Goal: Complete application form: Complete application form

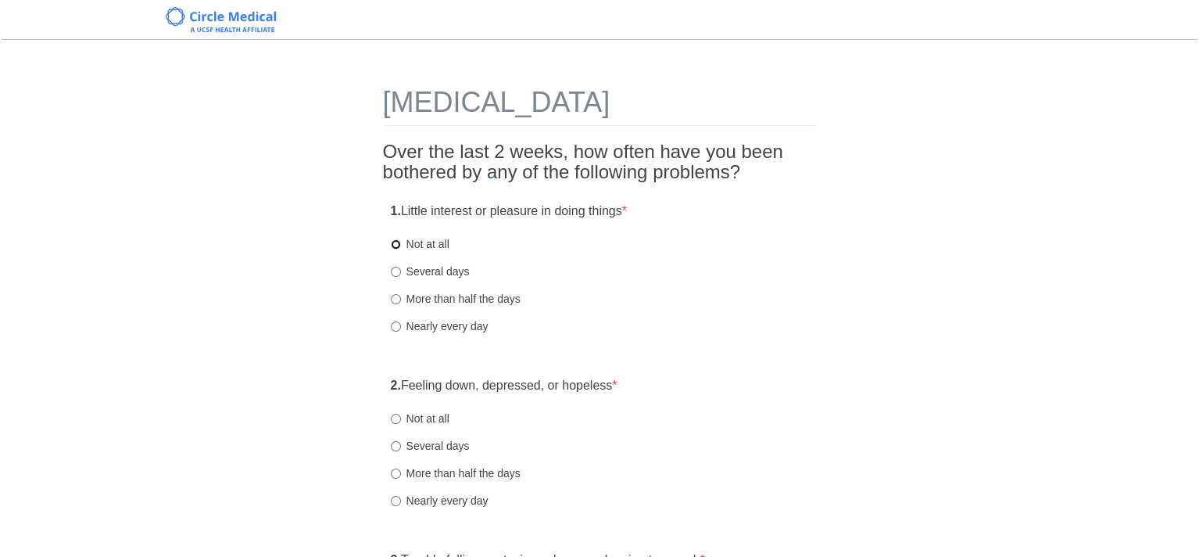
click at [395, 241] on input "Not at all" at bounding box center [396, 244] width 10 height 10
radio input "true"
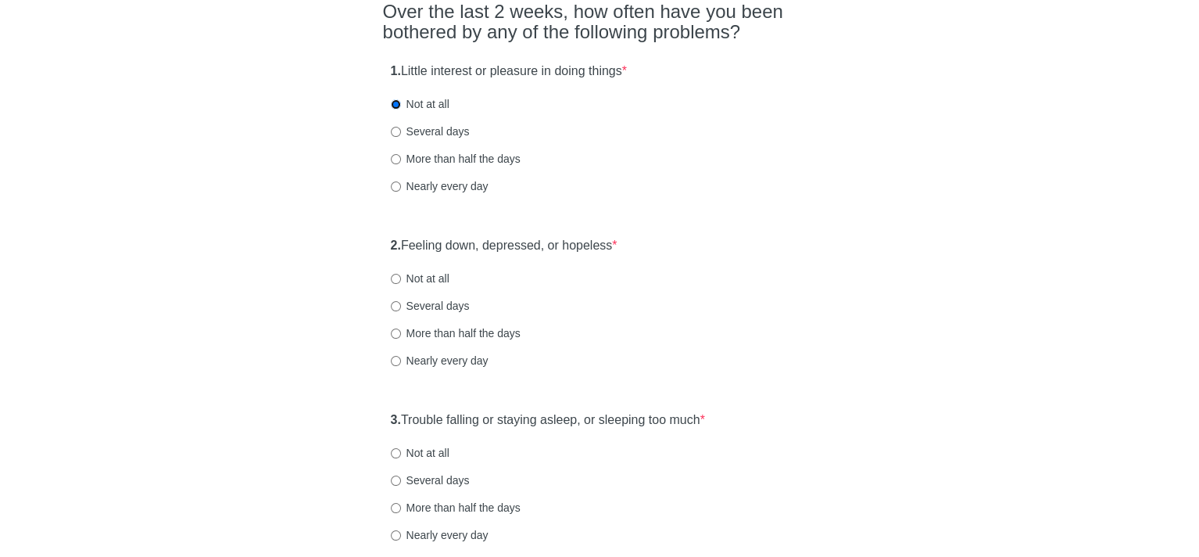
scroll to position [156, 0]
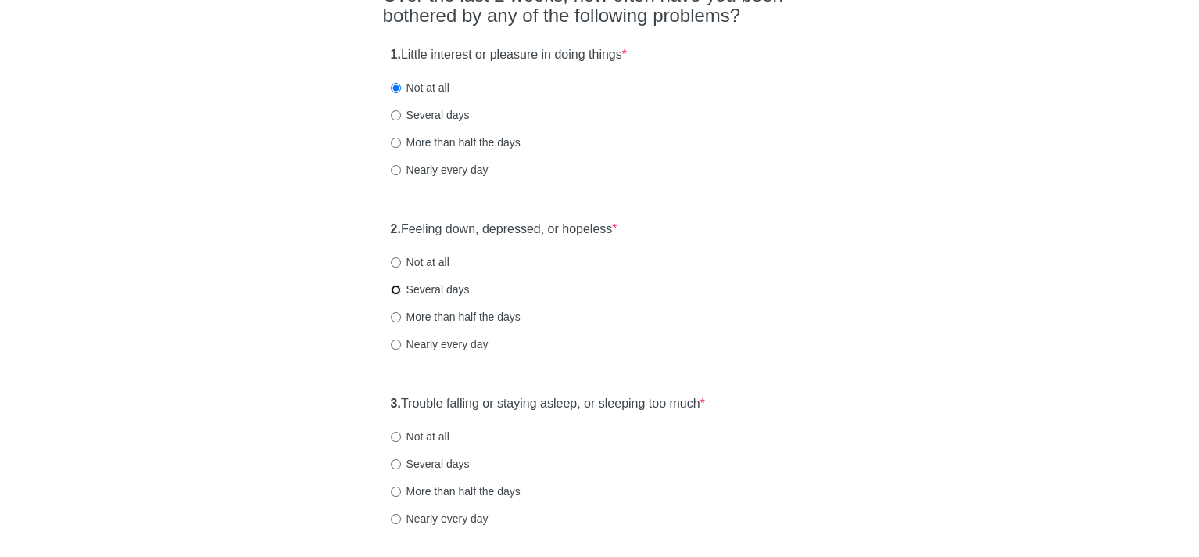
click at [394, 292] on input "Several days" at bounding box center [396, 290] width 10 height 10
radio input "true"
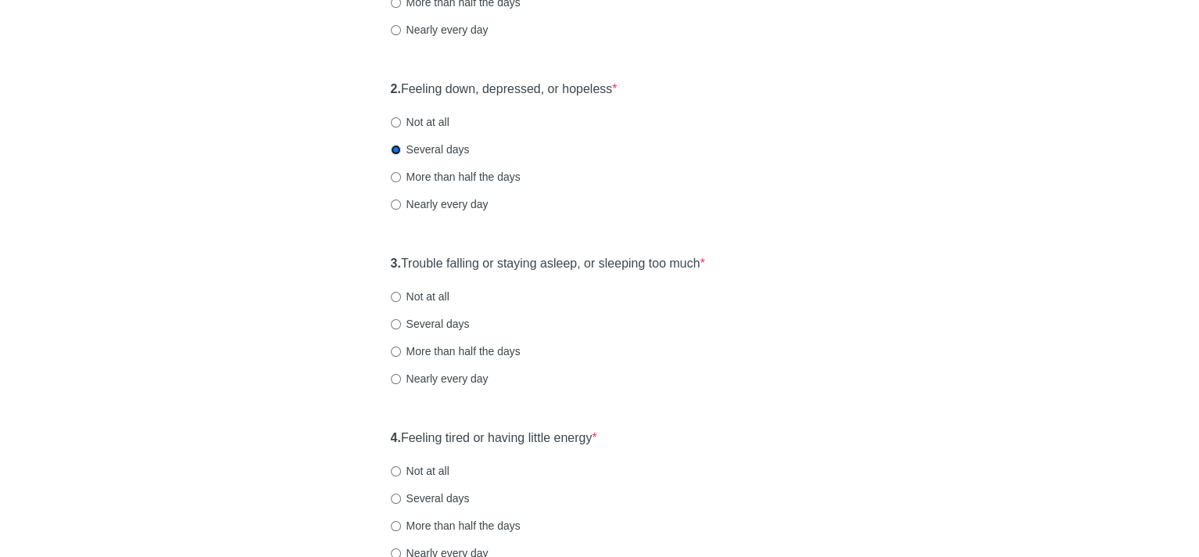
scroll to position [313, 0]
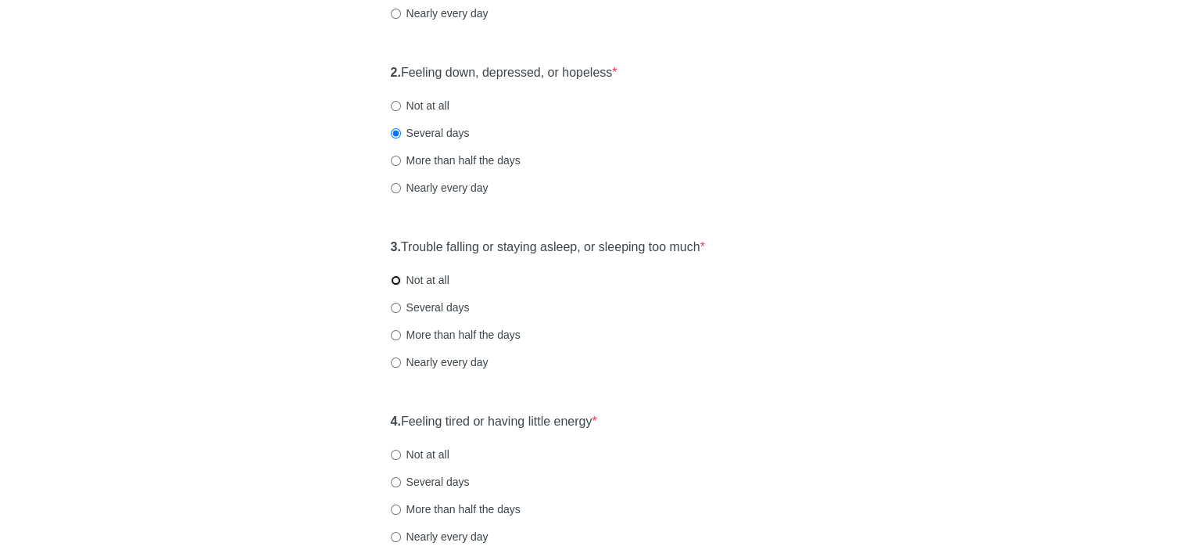
click at [392, 283] on input "Not at all" at bounding box center [396, 280] width 10 height 10
radio input "true"
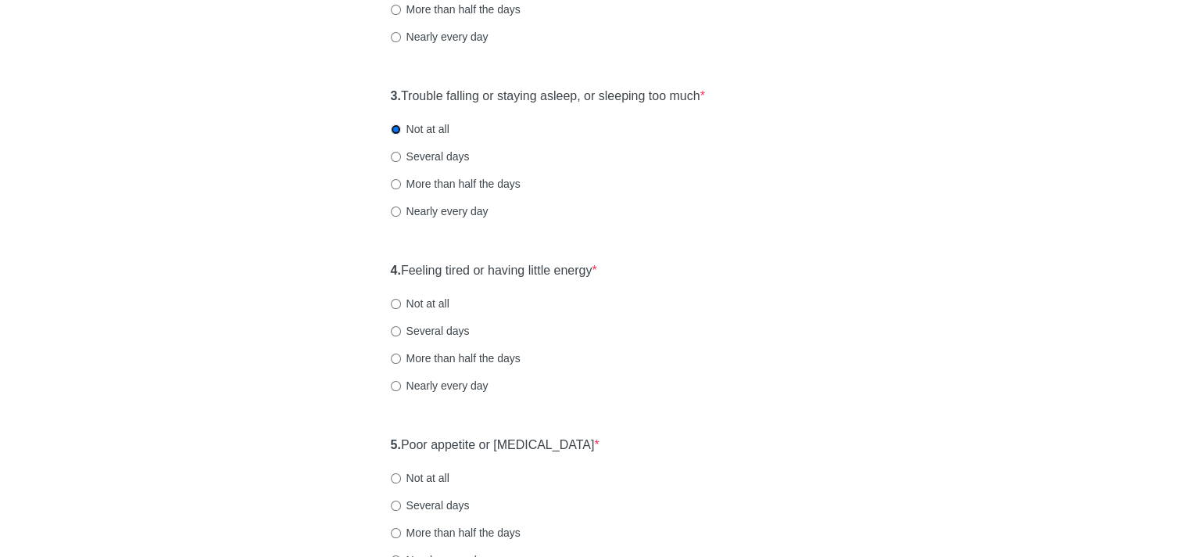
scroll to position [469, 0]
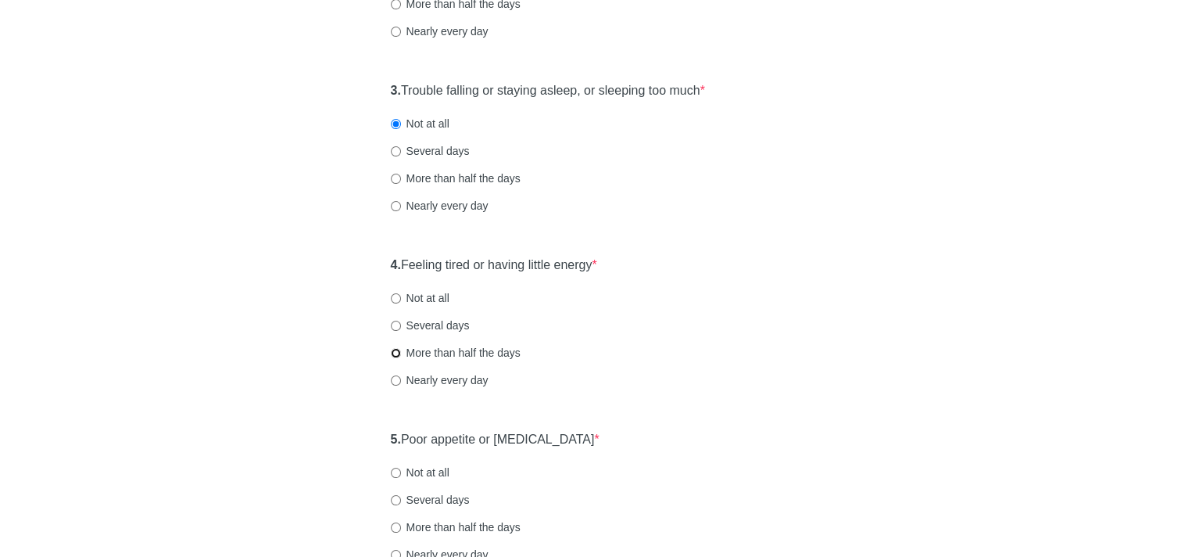
click at [394, 352] on input "More than half the days" at bounding box center [396, 353] width 10 height 10
radio input "true"
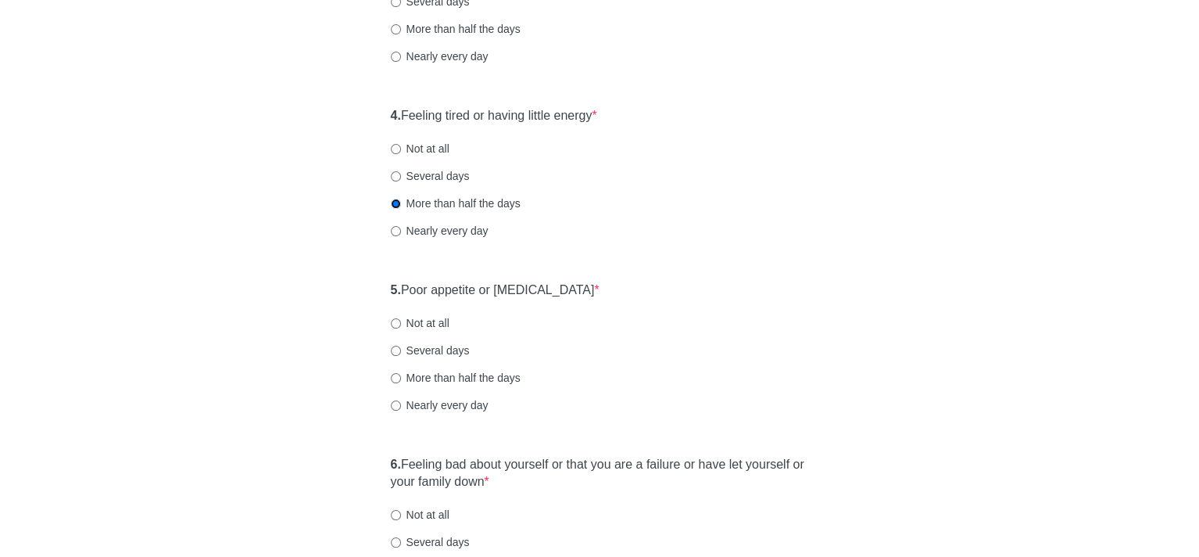
scroll to position [625, 0]
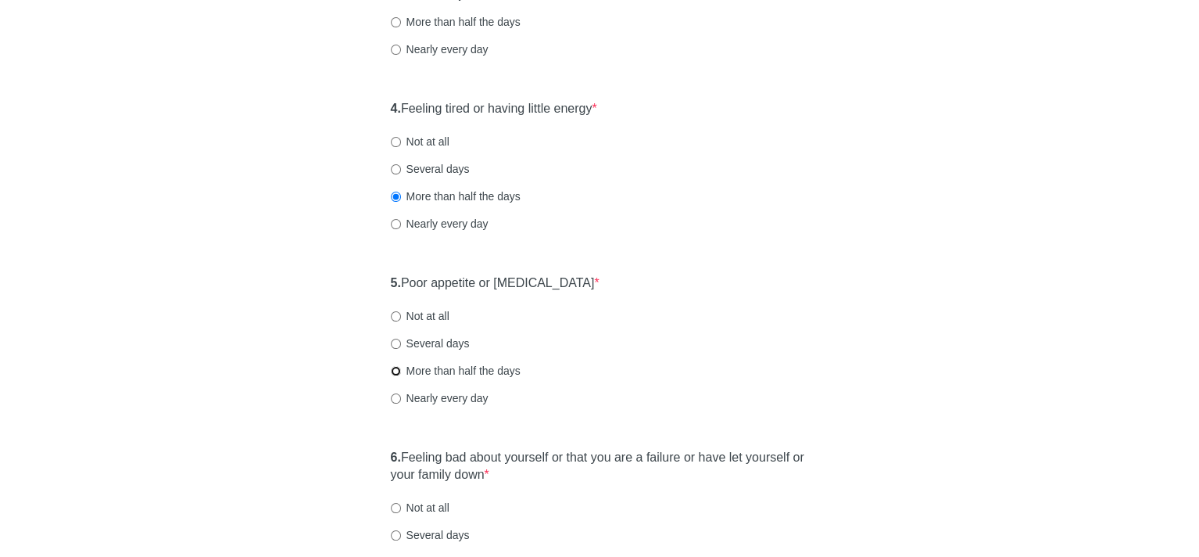
click at [392, 371] on input "More than half the days" at bounding box center [396, 371] width 10 height 10
radio input "true"
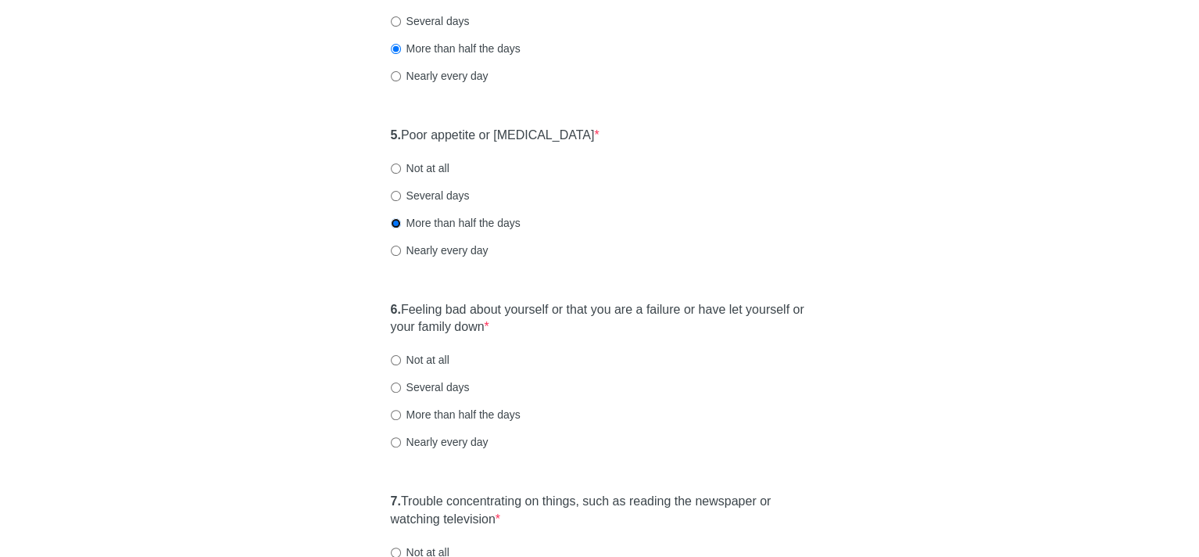
scroll to position [782, 0]
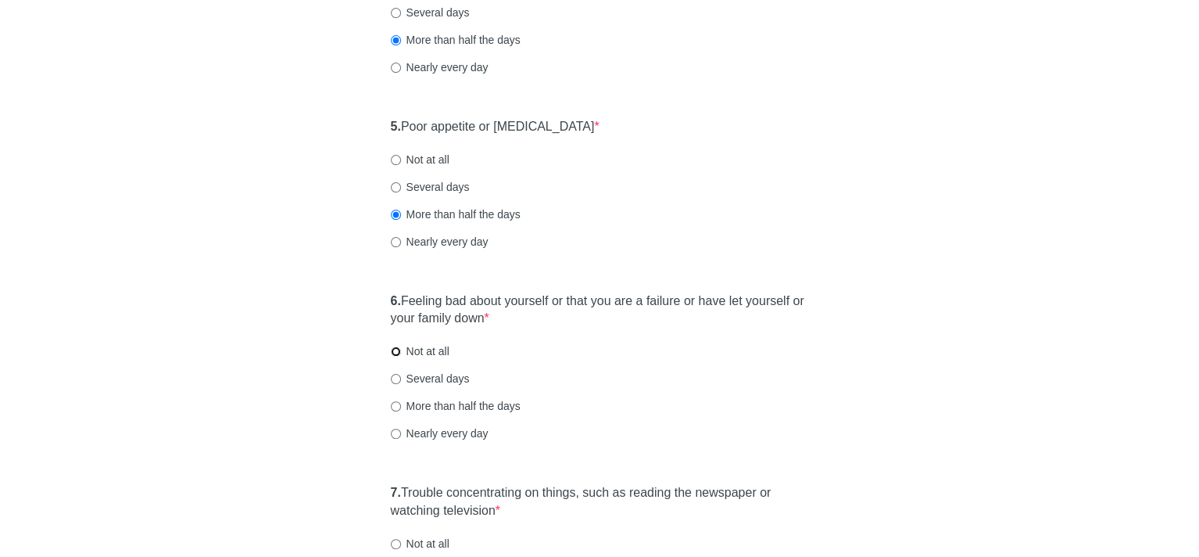
click at [394, 351] on input "Not at all" at bounding box center [396, 351] width 10 height 10
radio input "true"
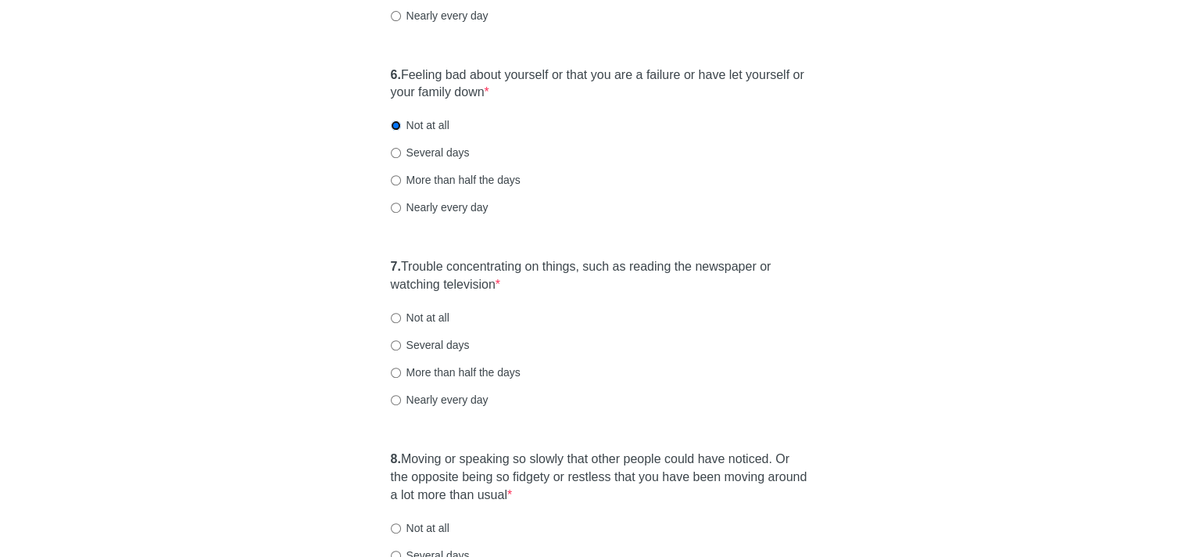
scroll to position [1016, 0]
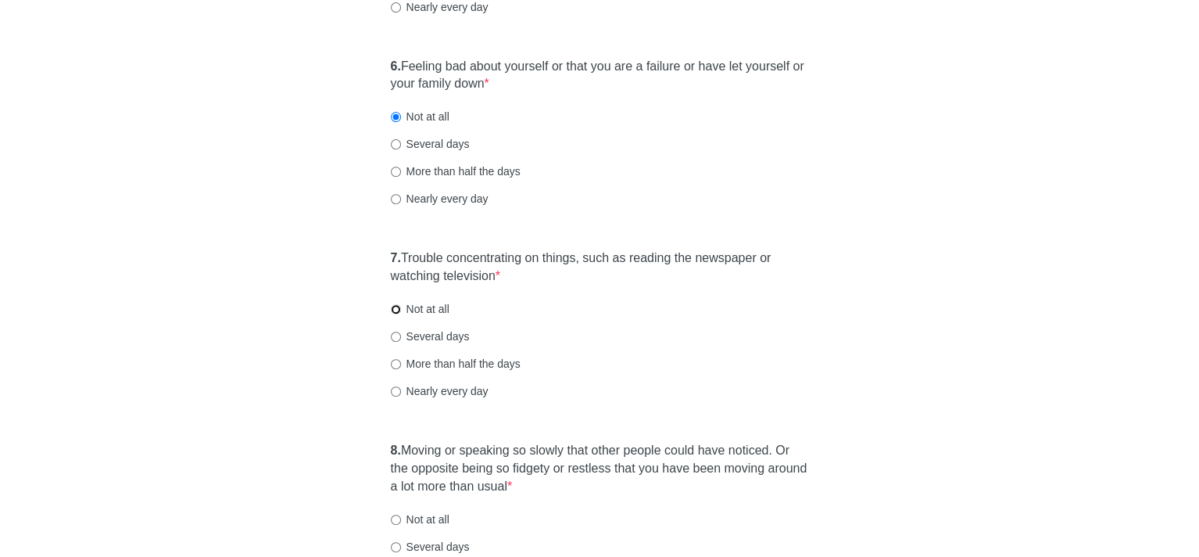
click at [393, 309] on input "Not at all" at bounding box center [396, 309] width 10 height 10
radio input "true"
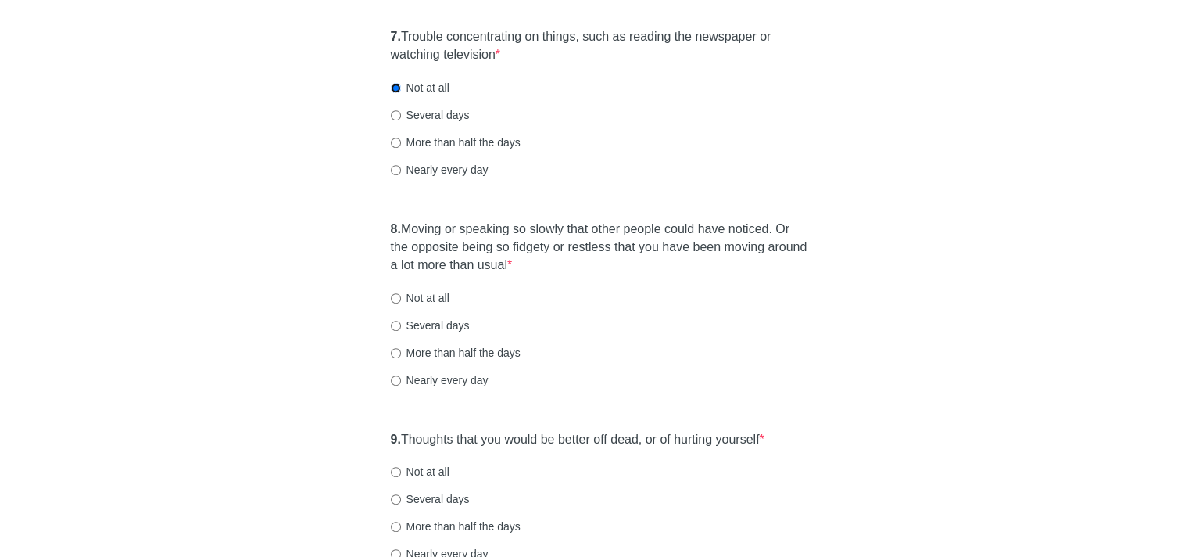
scroll to position [1251, 0]
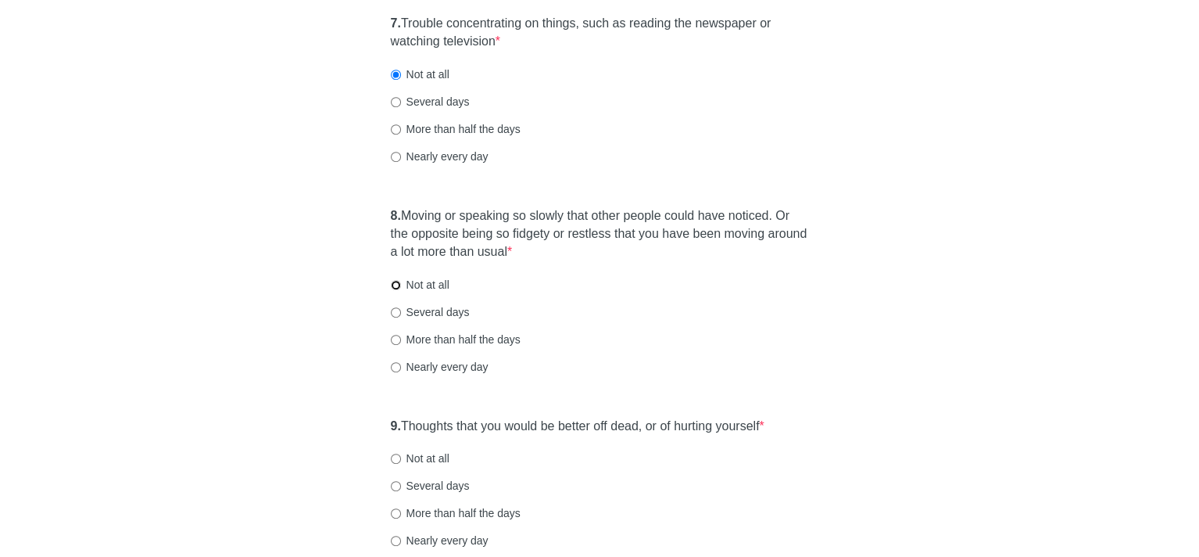
click at [394, 286] on input "Not at all" at bounding box center [396, 285] width 10 height 10
radio input "true"
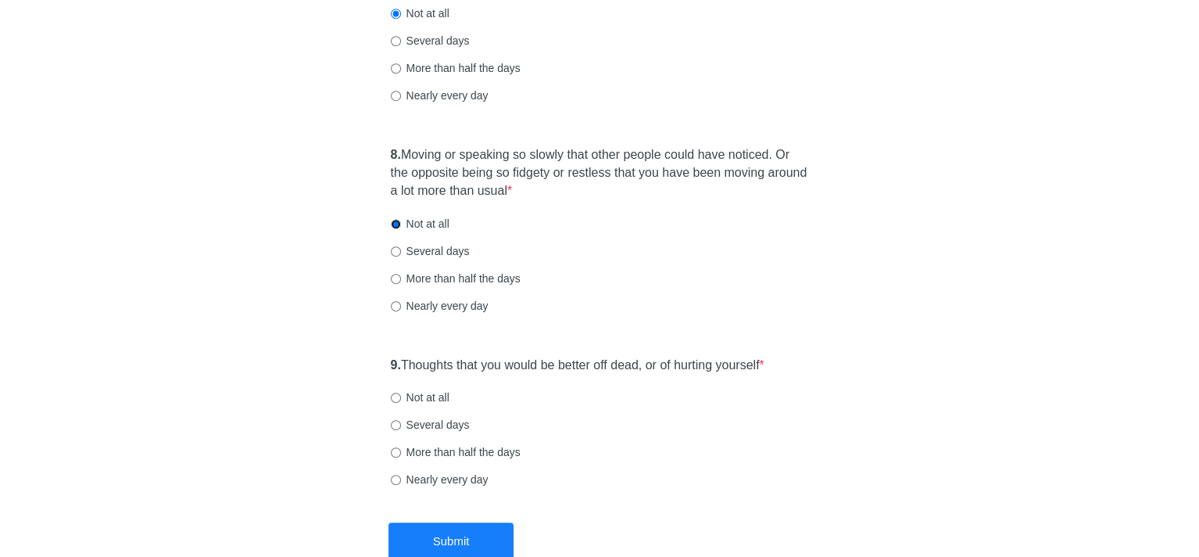
scroll to position [1407, 0]
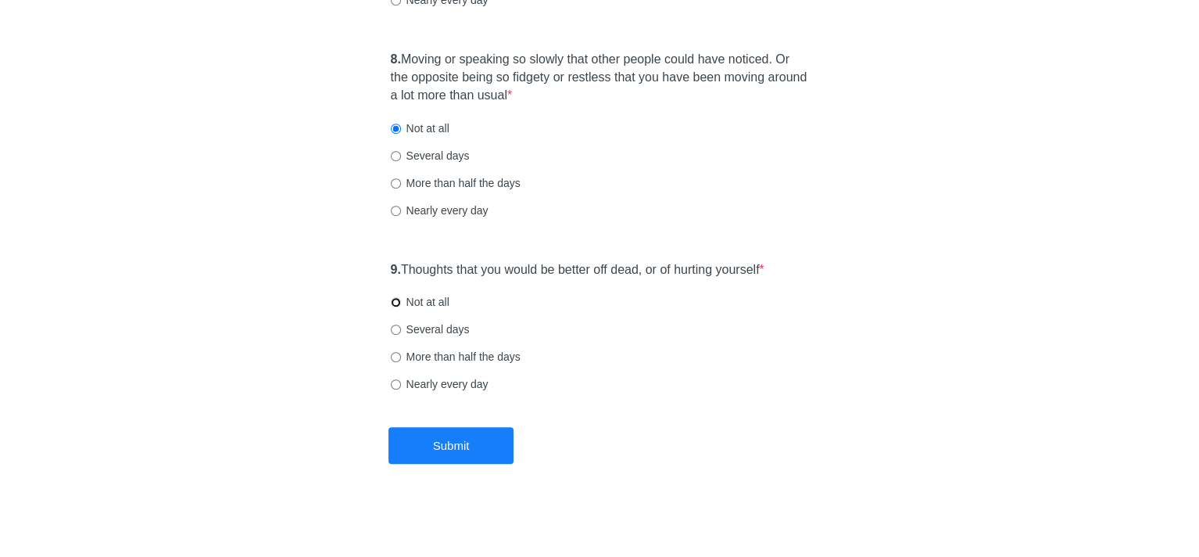
click at [393, 302] on input "Not at all" at bounding box center [396, 302] width 10 height 10
radio input "true"
click at [471, 437] on button "Submit" at bounding box center [450, 445] width 125 height 37
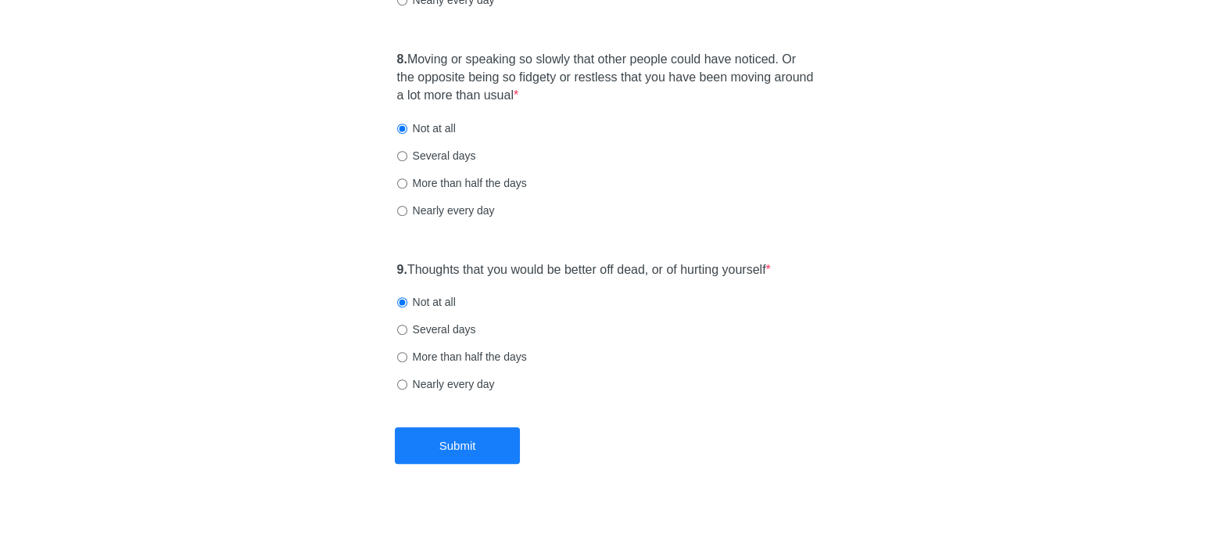
scroll to position [0, 0]
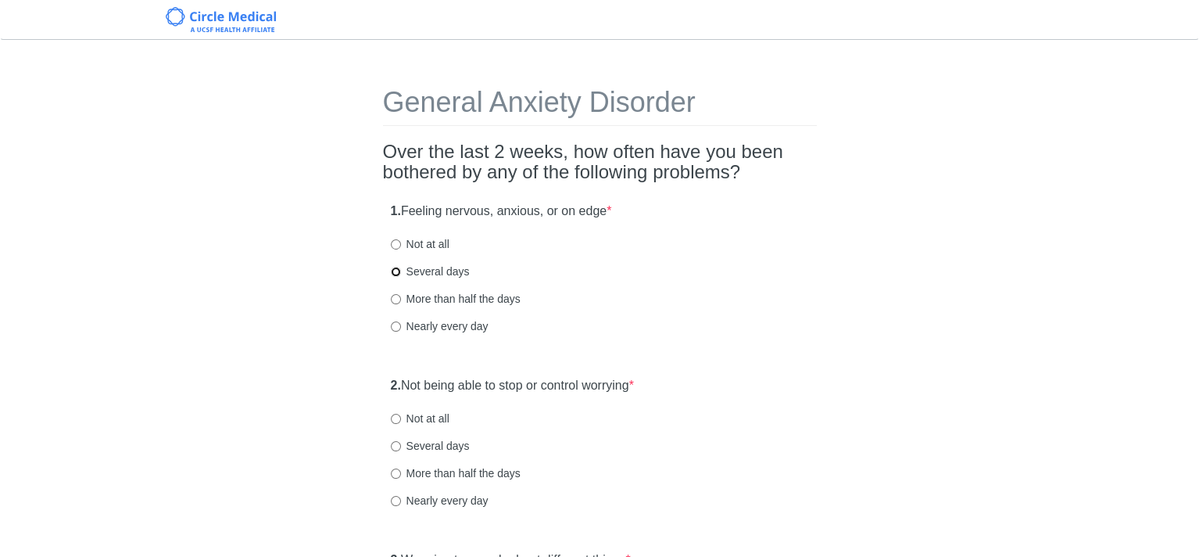
click at [392, 270] on input "Several days" at bounding box center [396, 272] width 10 height 10
radio input "true"
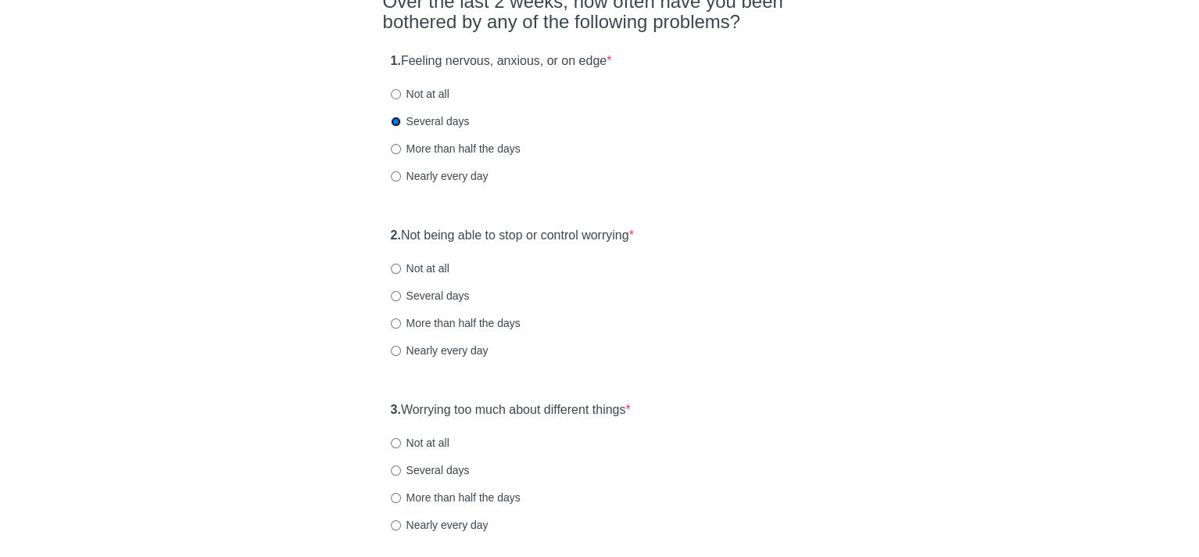
scroll to position [156, 0]
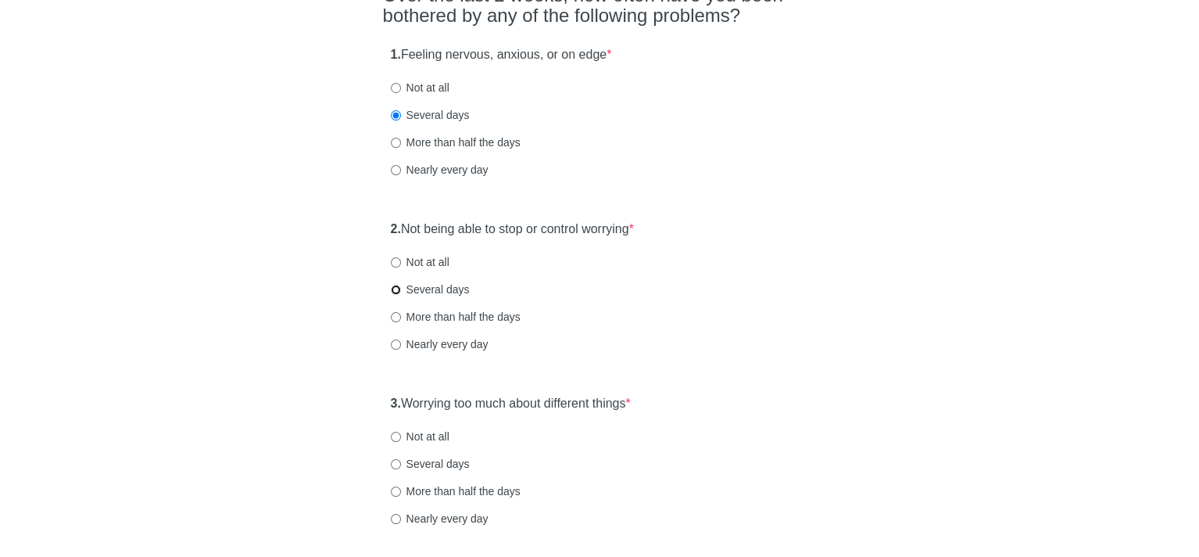
click at [394, 290] on input "Several days" at bounding box center [396, 290] width 10 height 10
radio input "true"
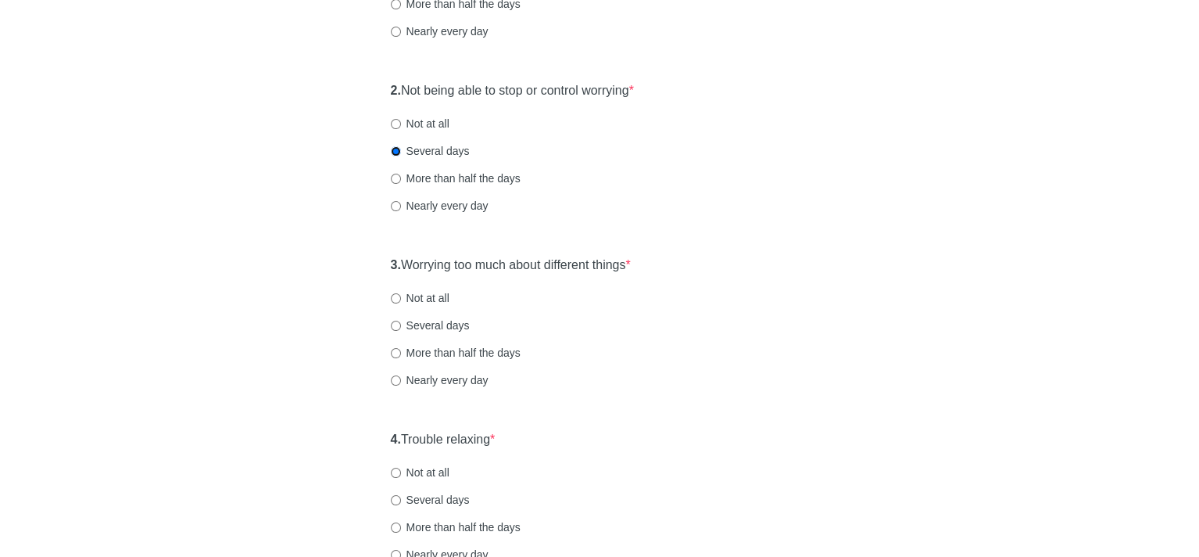
scroll to position [313, 0]
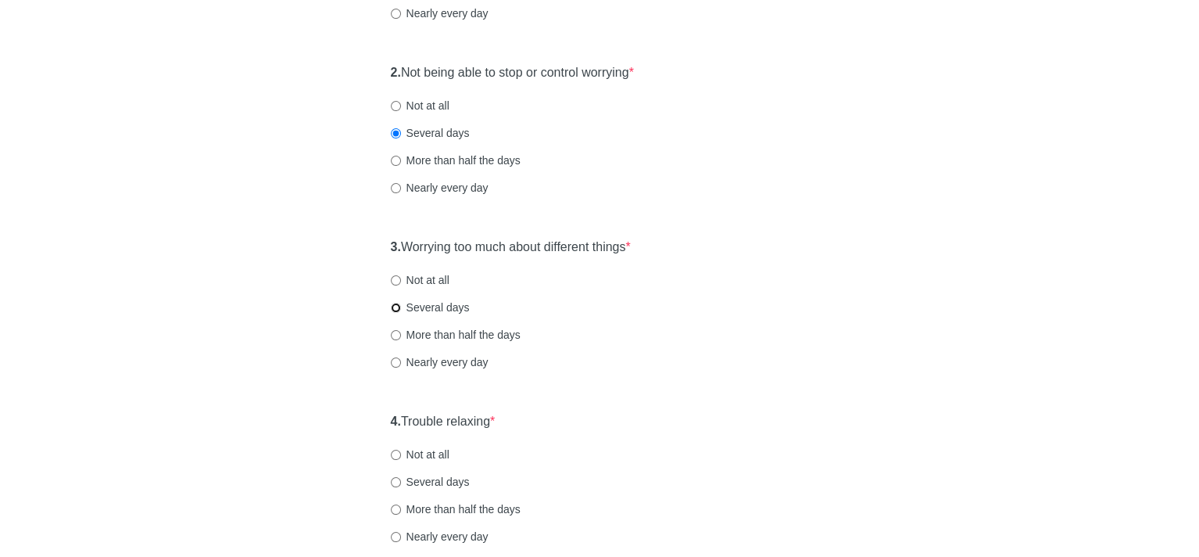
click at [394, 308] on input "Several days" at bounding box center [396, 307] width 10 height 10
radio input "true"
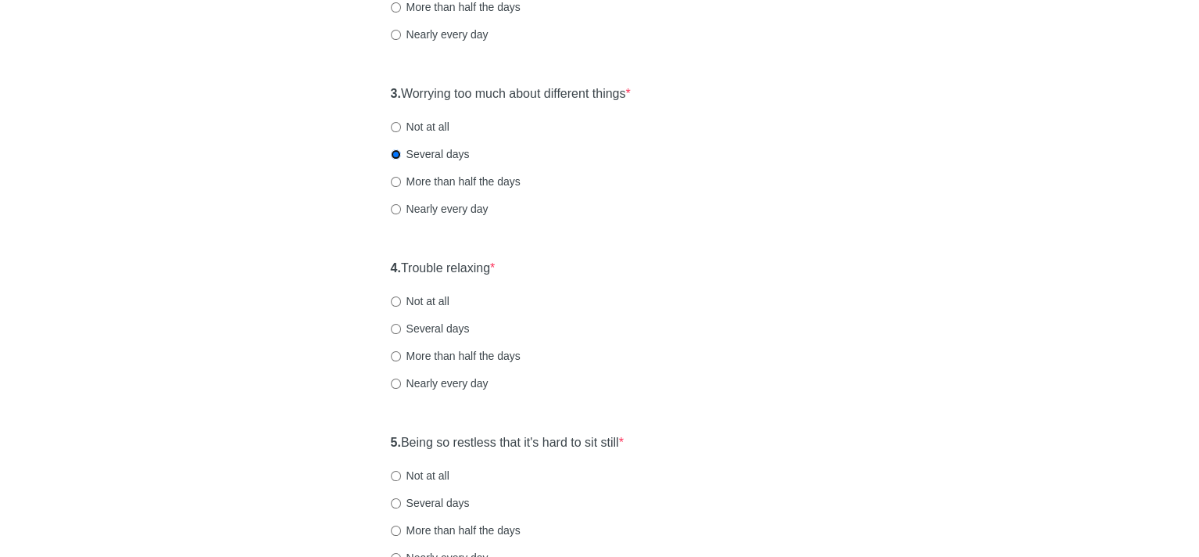
scroll to position [469, 0]
click at [394, 297] on input "Not at all" at bounding box center [396, 298] width 10 height 10
radio input "true"
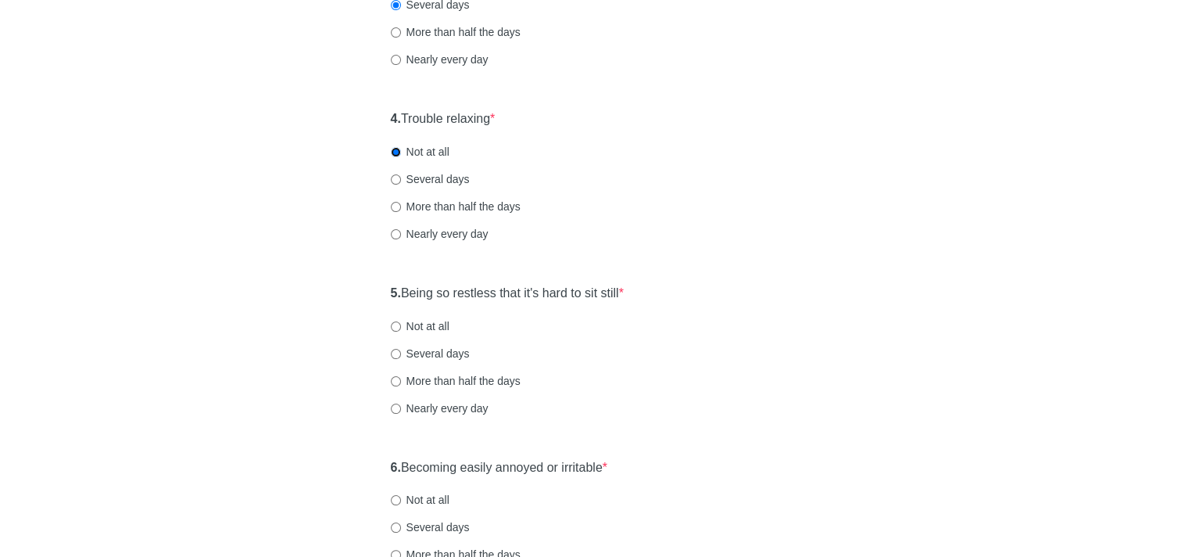
scroll to position [625, 0]
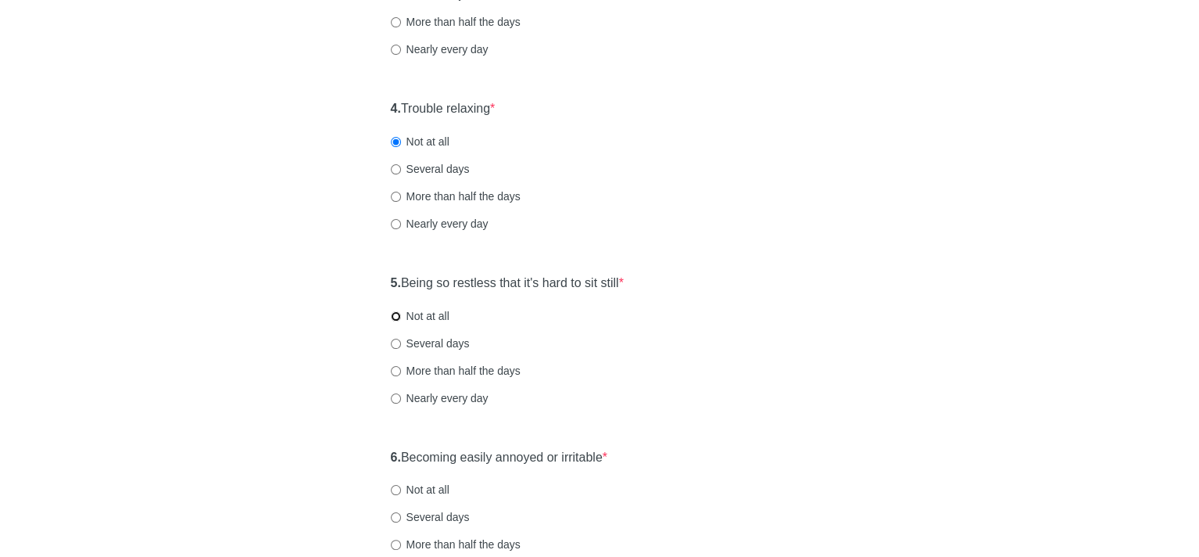
click at [396, 311] on input "Not at all" at bounding box center [396, 316] width 10 height 10
radio input "true"
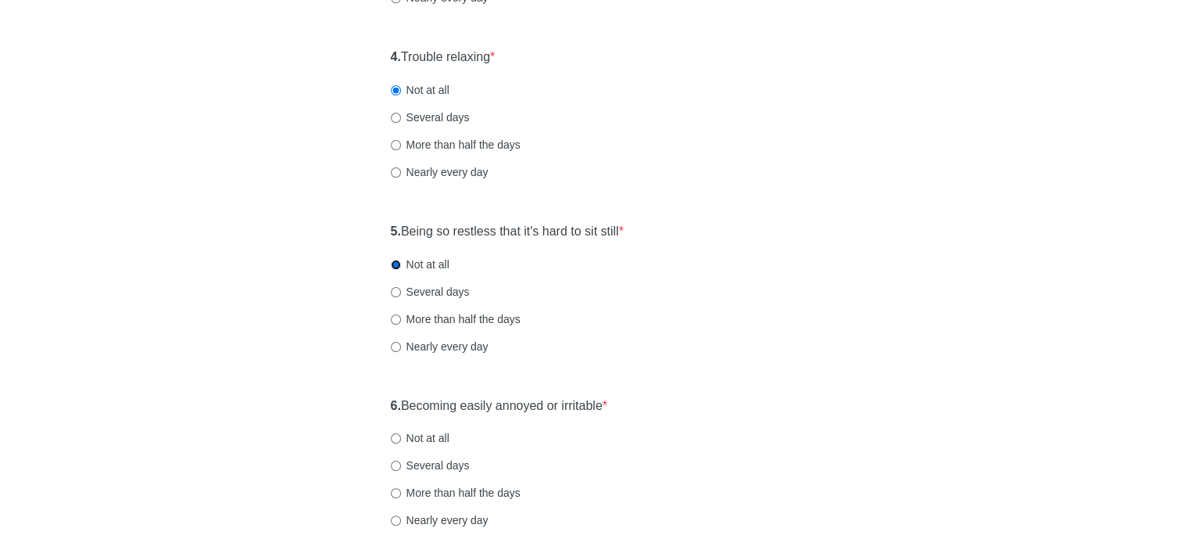
scroll to position [782, 0]
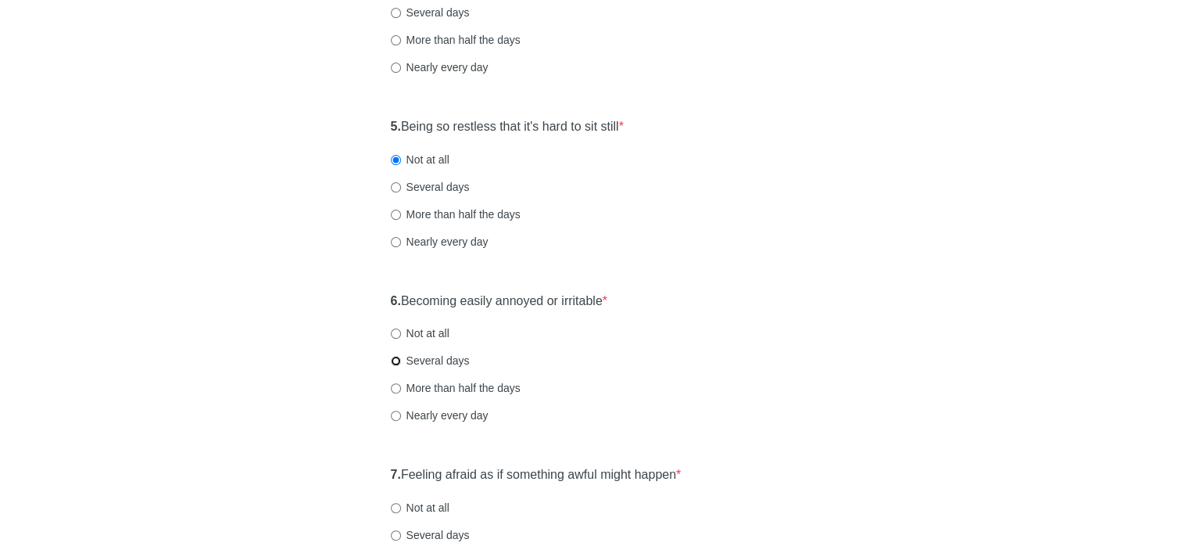
click at [396, 359] on input "Several days" at bounding box center [396, 361] width 10 height 10
radio input "true"
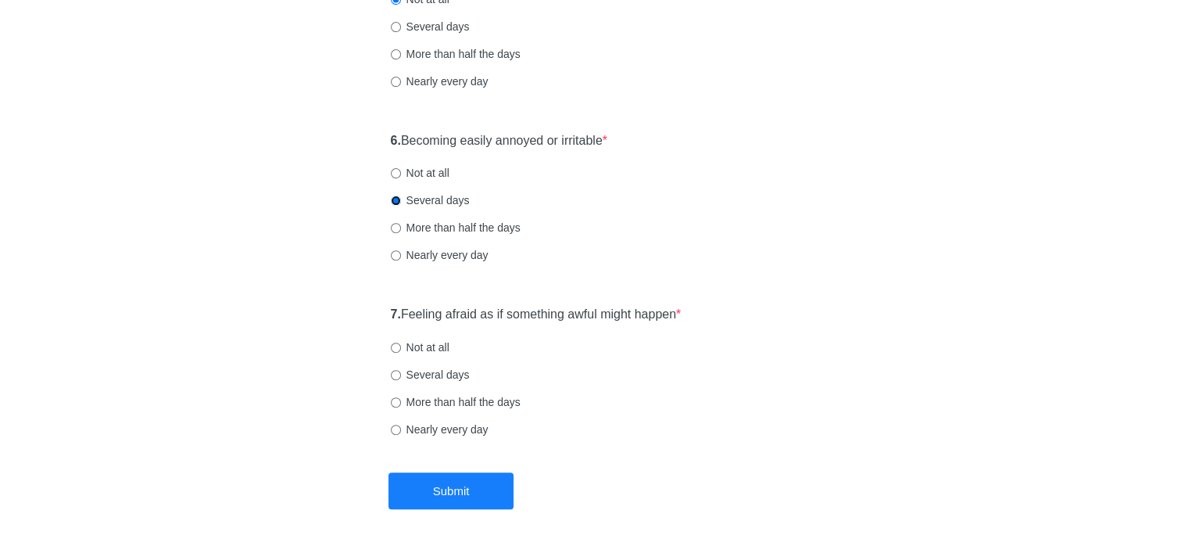
scroll to position [988, 0]
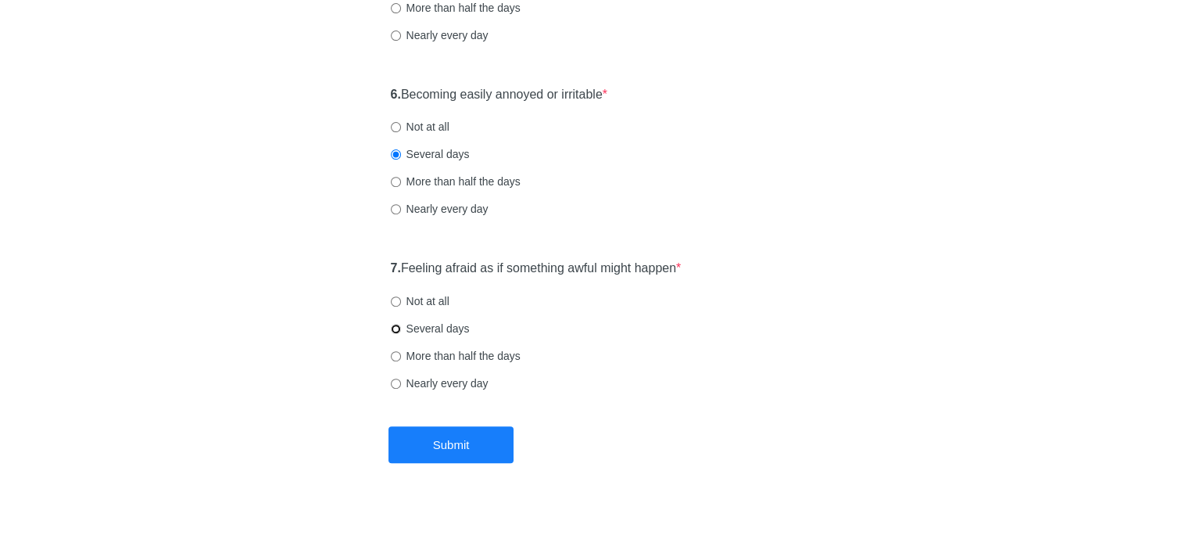
click at [396, 329] on input "Several days" at bounding box center [396, 329] width 10 height 10
radio input "true"
click at [483, 449] on button "Submit" at bounding box center [450, 444] width 125 height 37
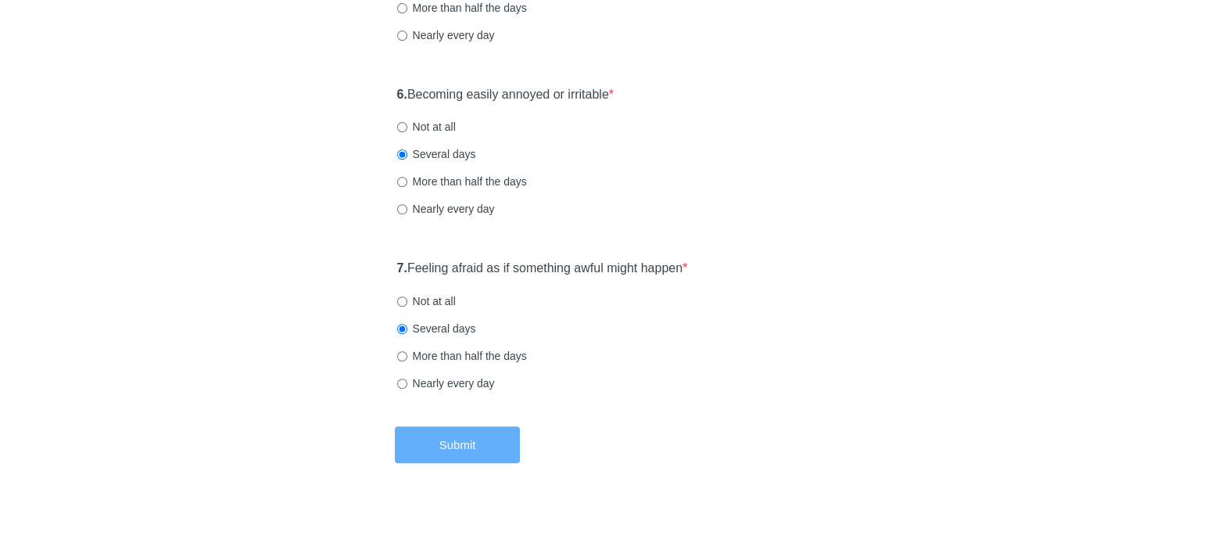
scroll to position [0, 0]
